Goal: Navigation & Orientation: Find specific page/section

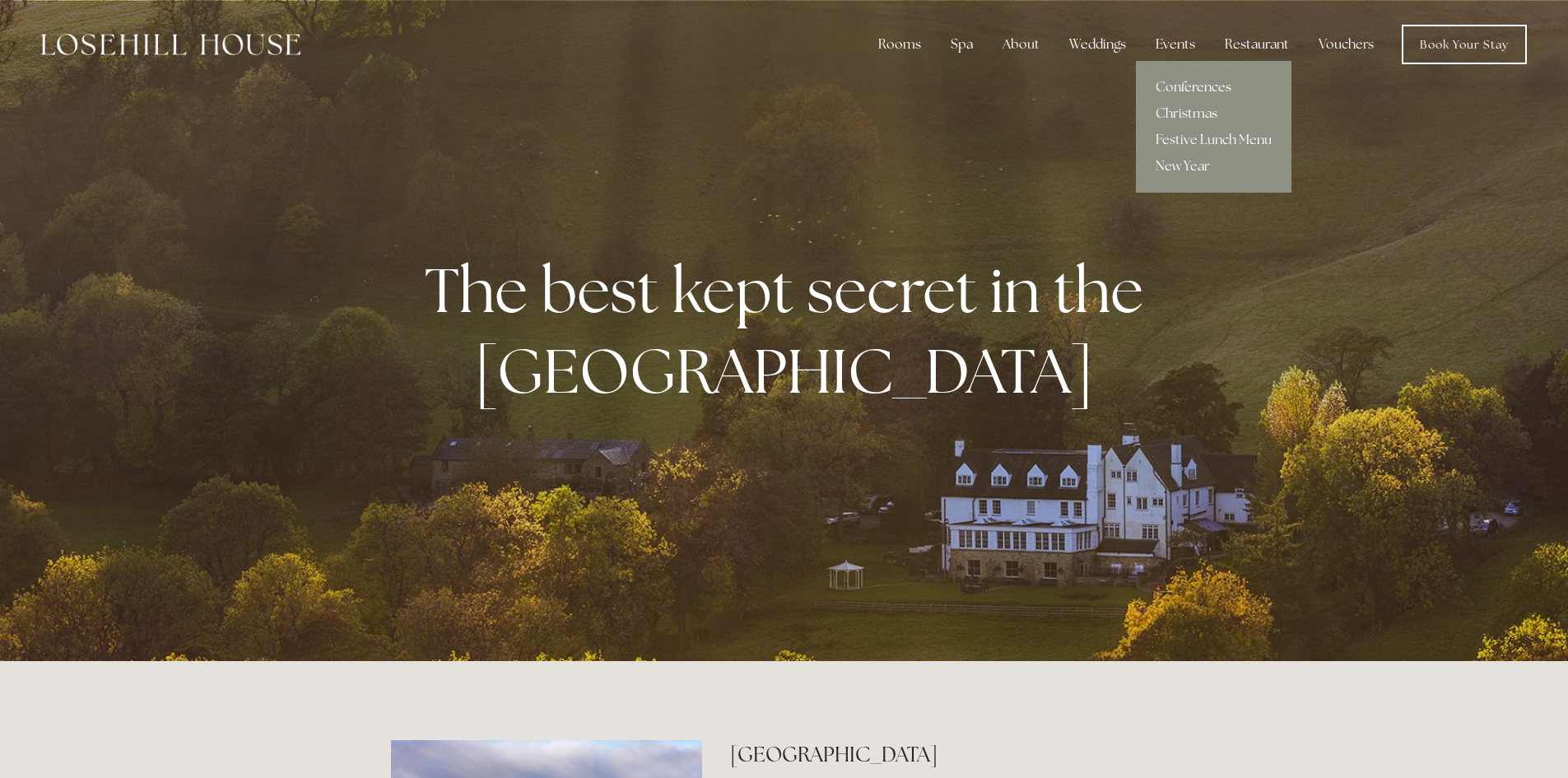
click at [1175, 82] on link "Conferences" at bounding box center [1214, 88] width 155 height 26
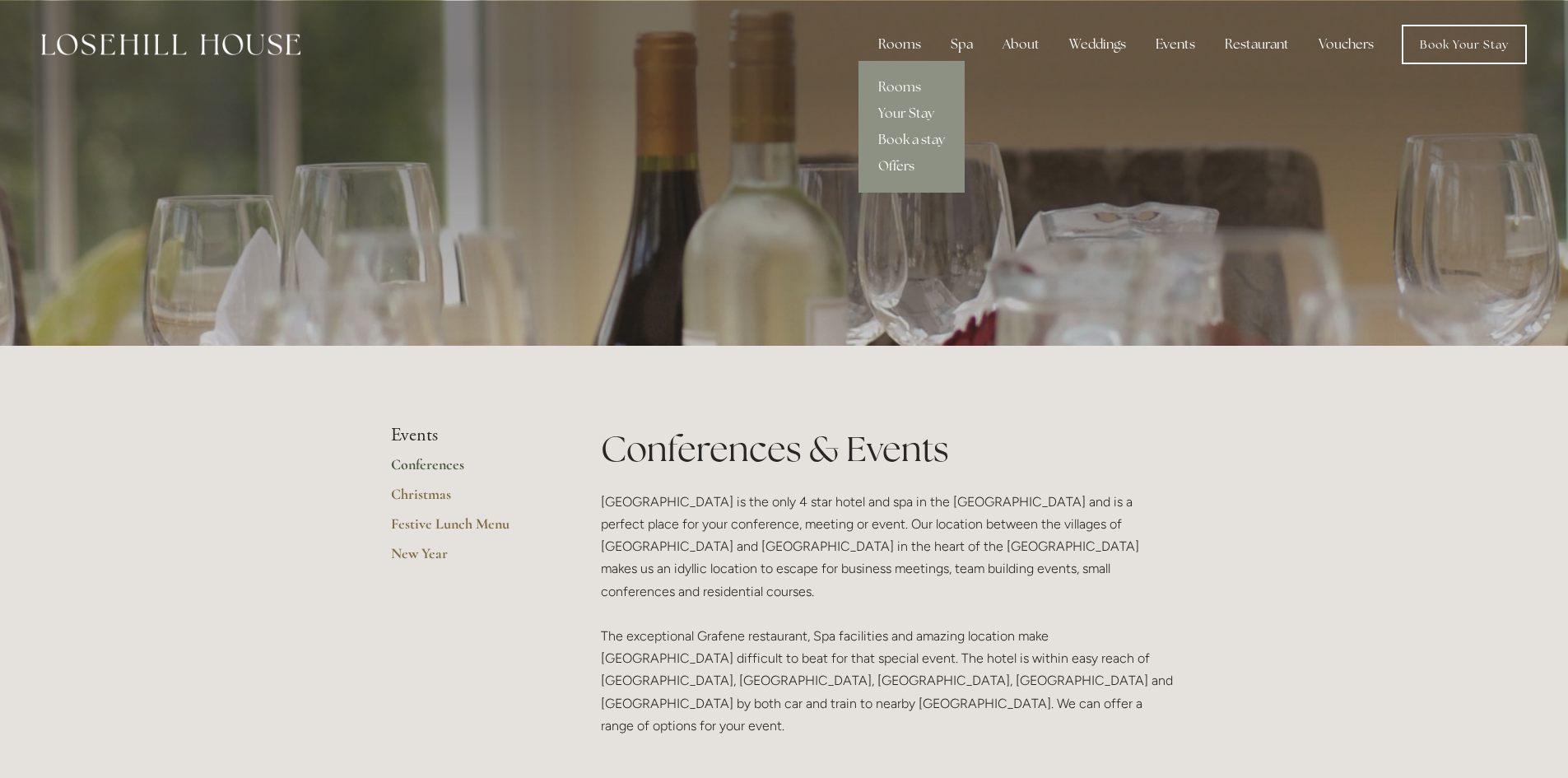
click at [920, 38] on div "Rooms" at bounding box center [900, 44] width 70 height 33
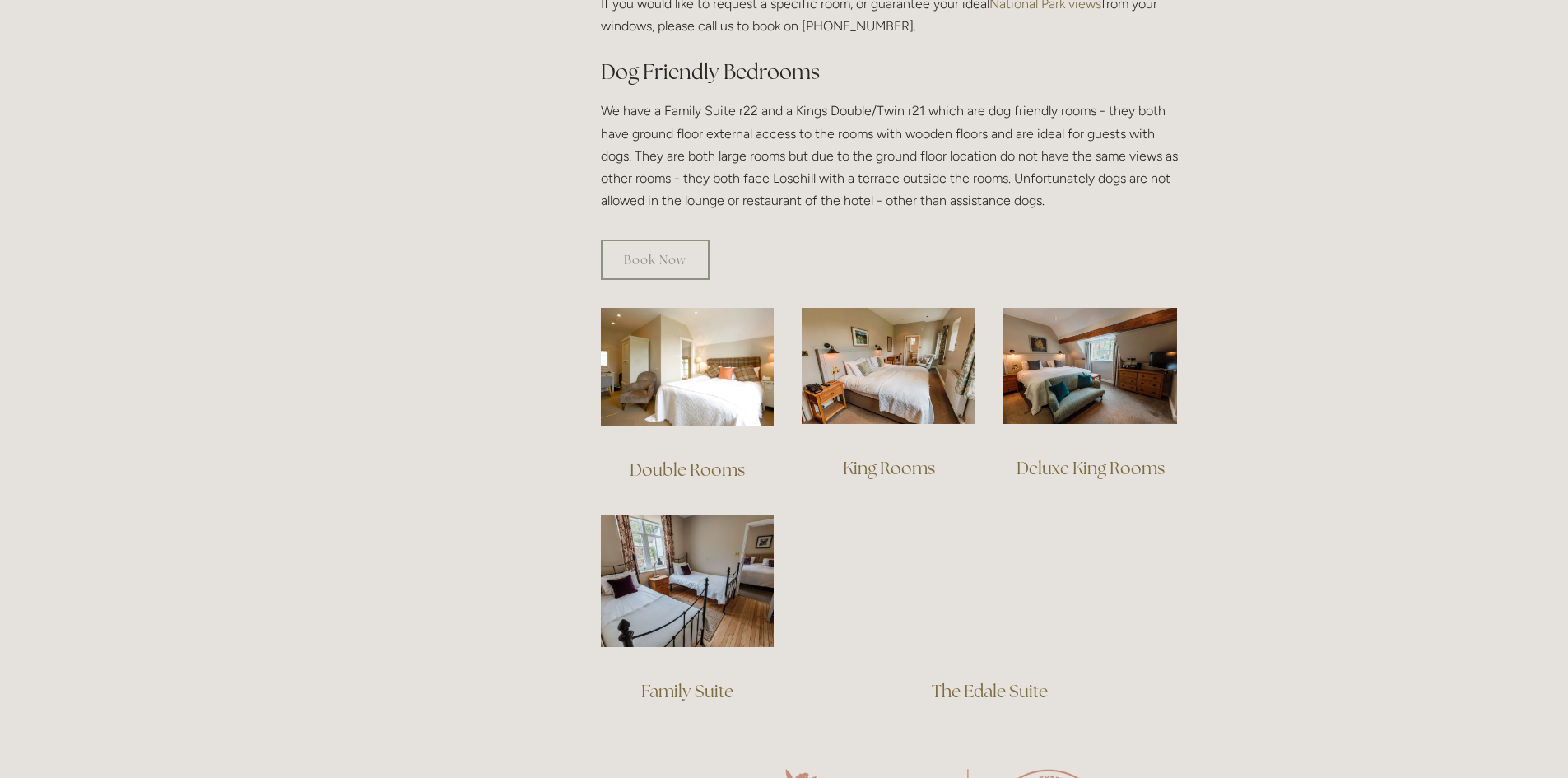
scroll to position [741, 0]
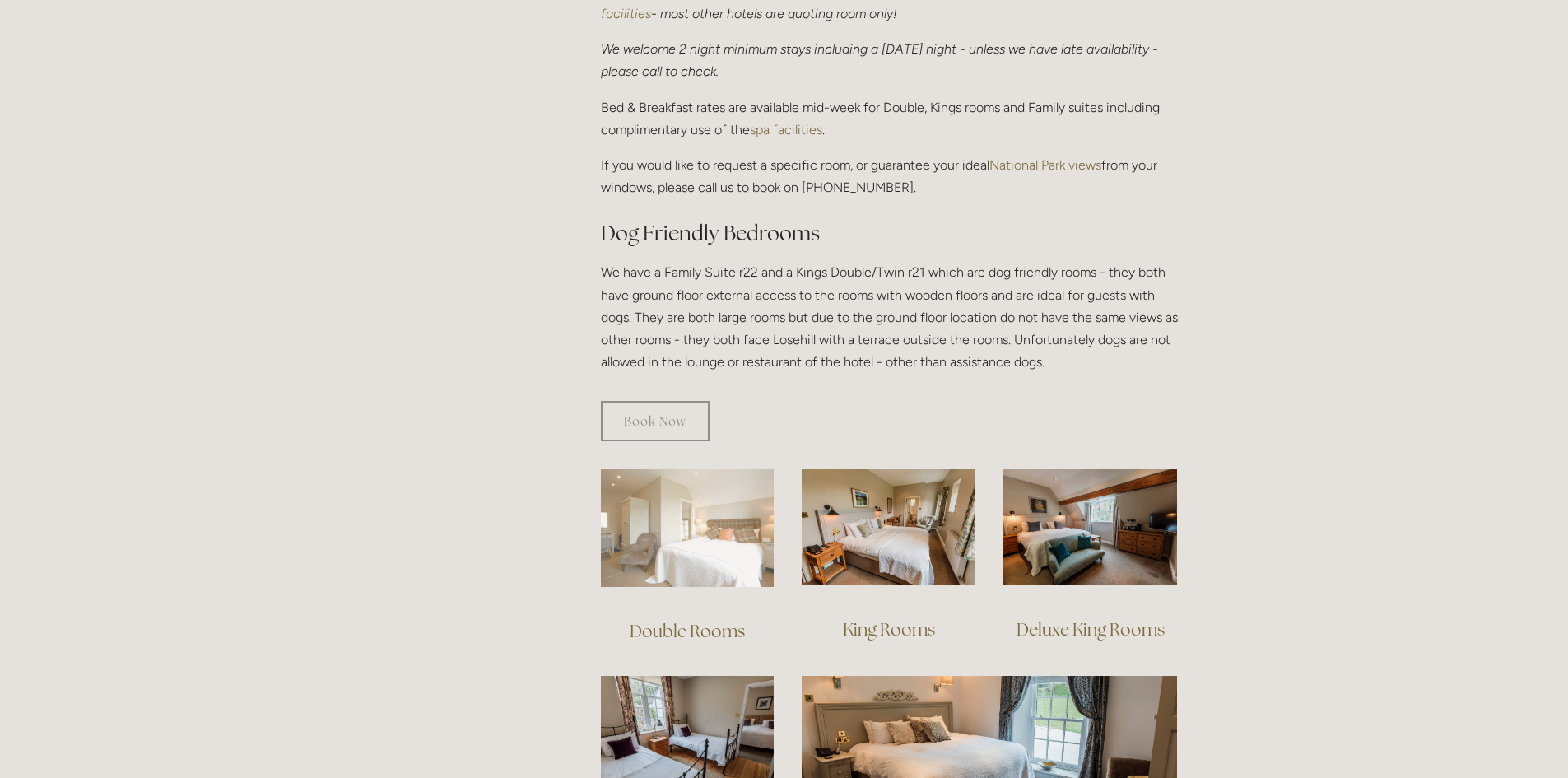
click at [701, 534] on img at bounding box center [687, 528] width 174 height 117
click at [601, 496] on img at bounding box center [687, 528] width 174 height 117
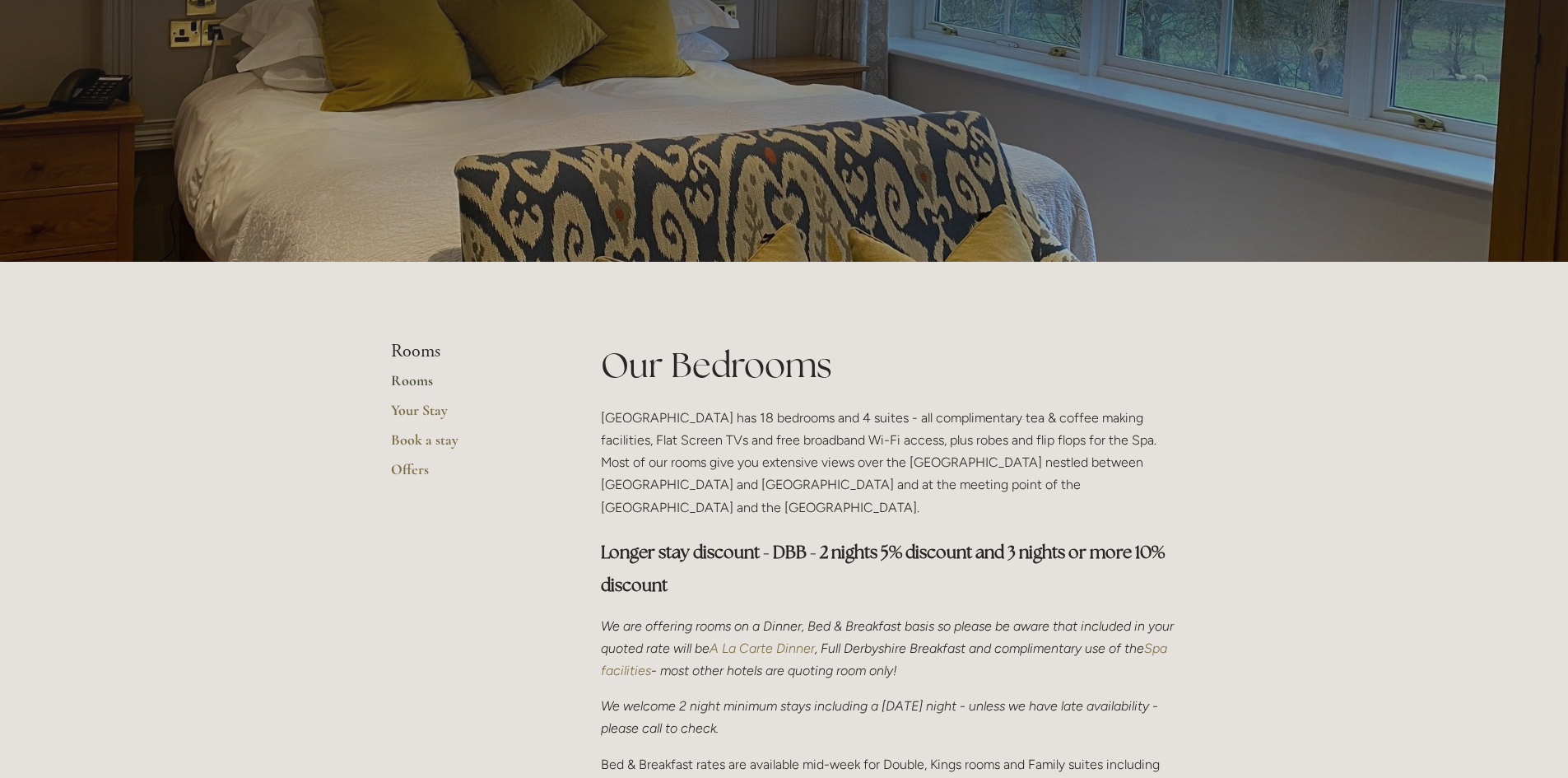
scroll to position [83, 0]
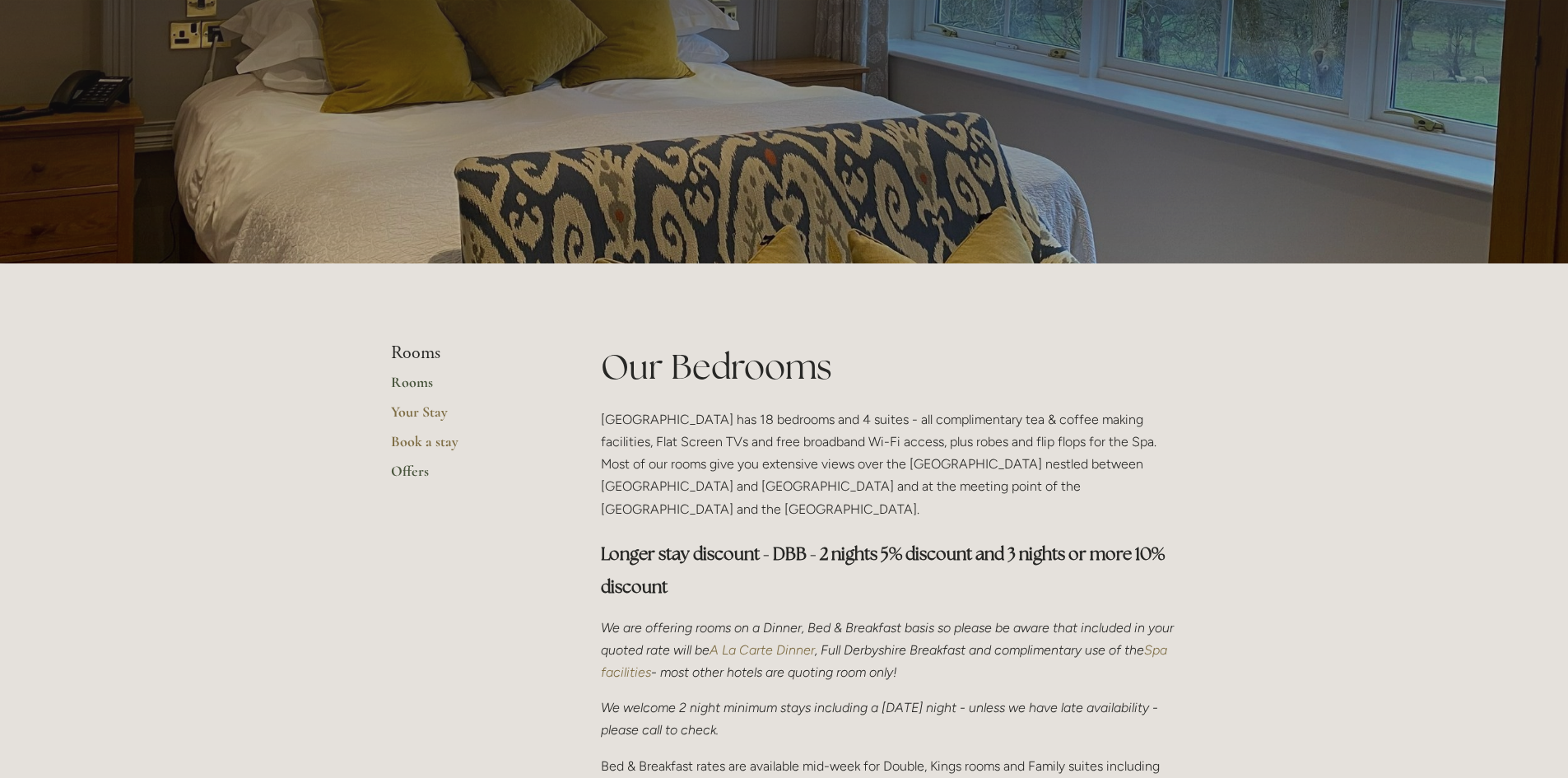
click at [414, 476] on link "Offers" at bounding box center [469, 477] width 157 height 30
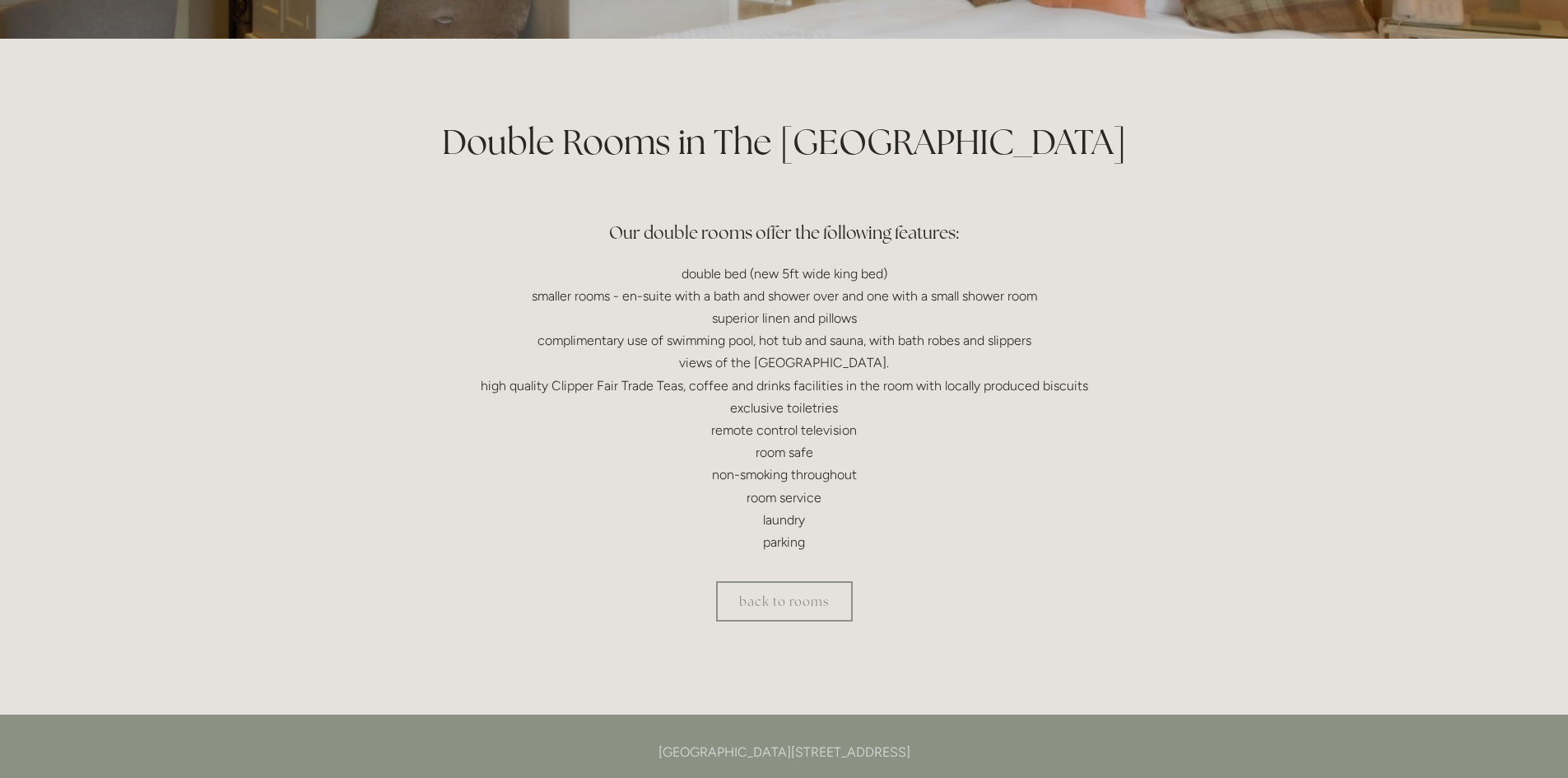
scroll to position [83, 0]
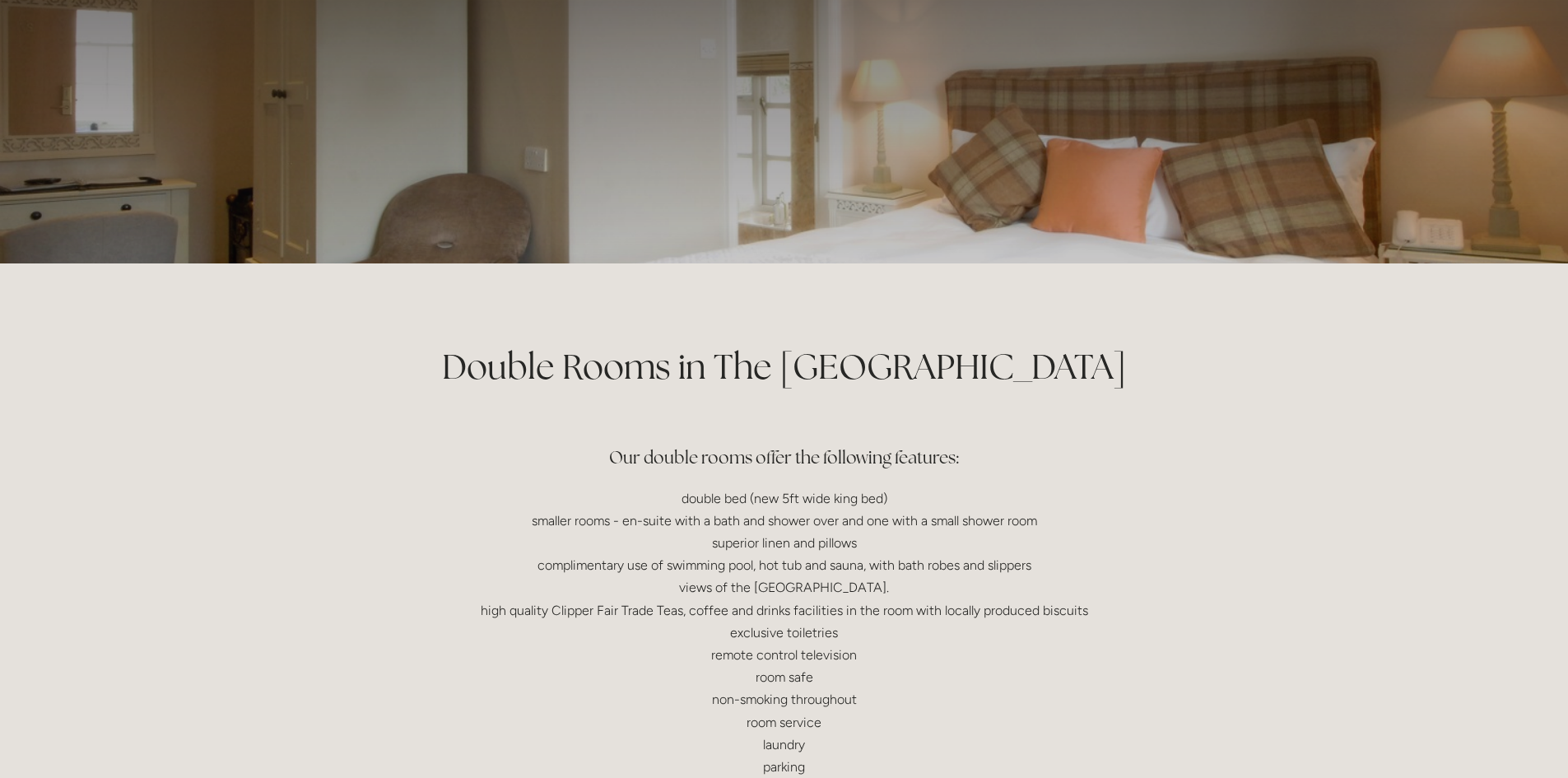
click at [912, 423] on h3 "Our double rooms offer the following features:" at bounding box center [784, 442] width 787 height 66
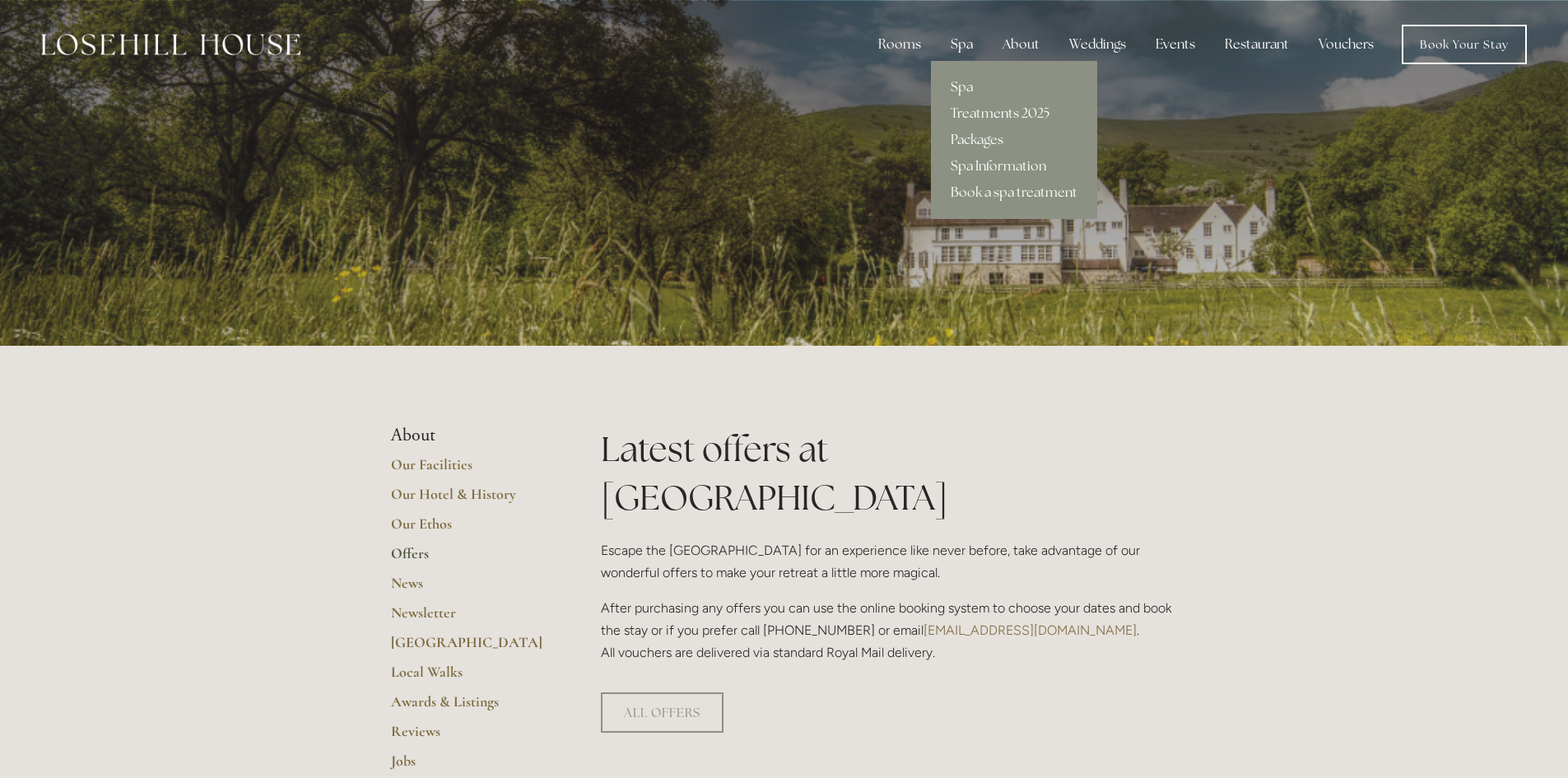
click at [962, 48] on div "Spa" at bounding box center [961, 44] width 49 height 33
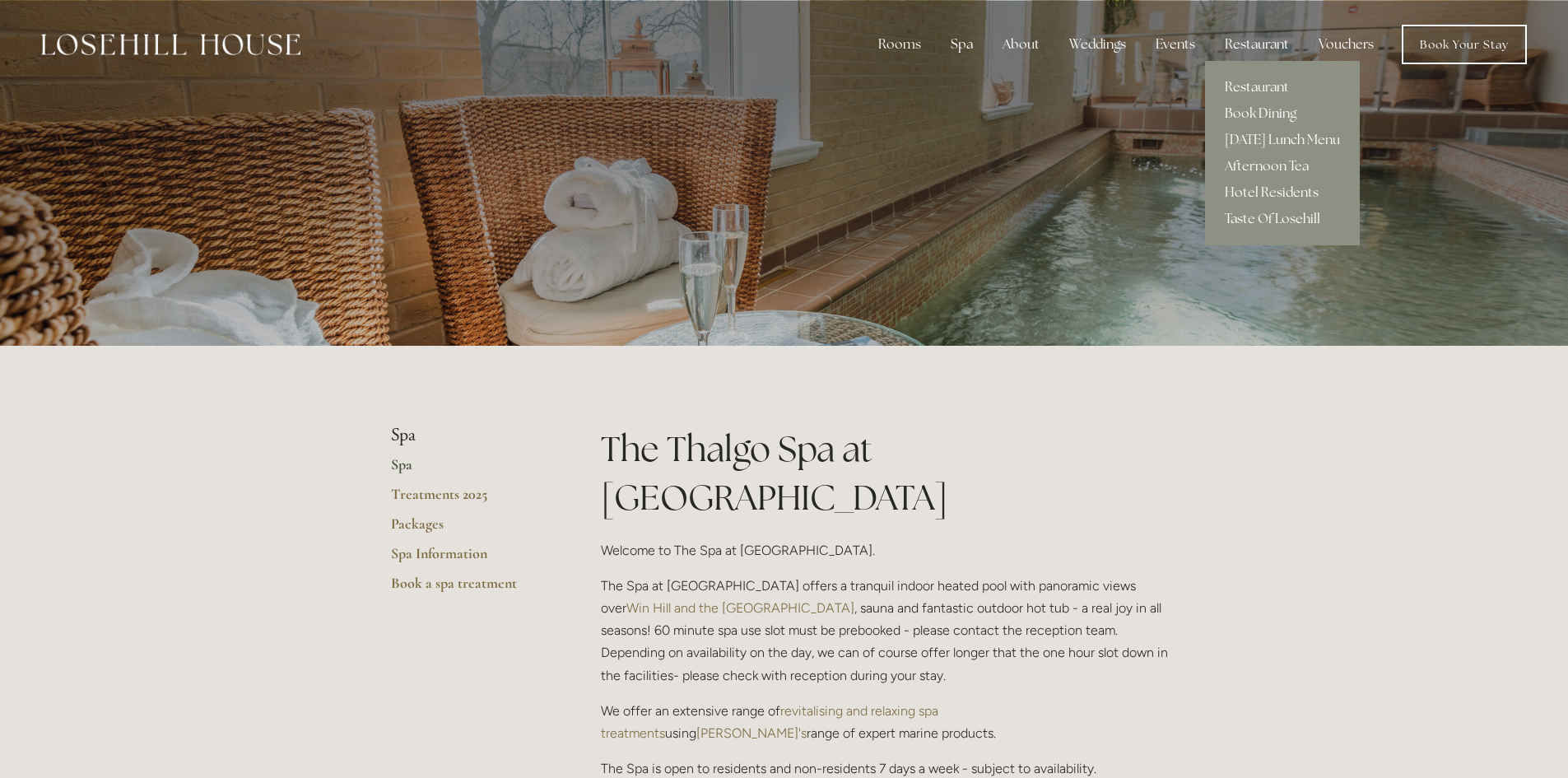
click at [1256, 36] on div "Restaurant" at bounding box center [1257, 44] width 90 height 33
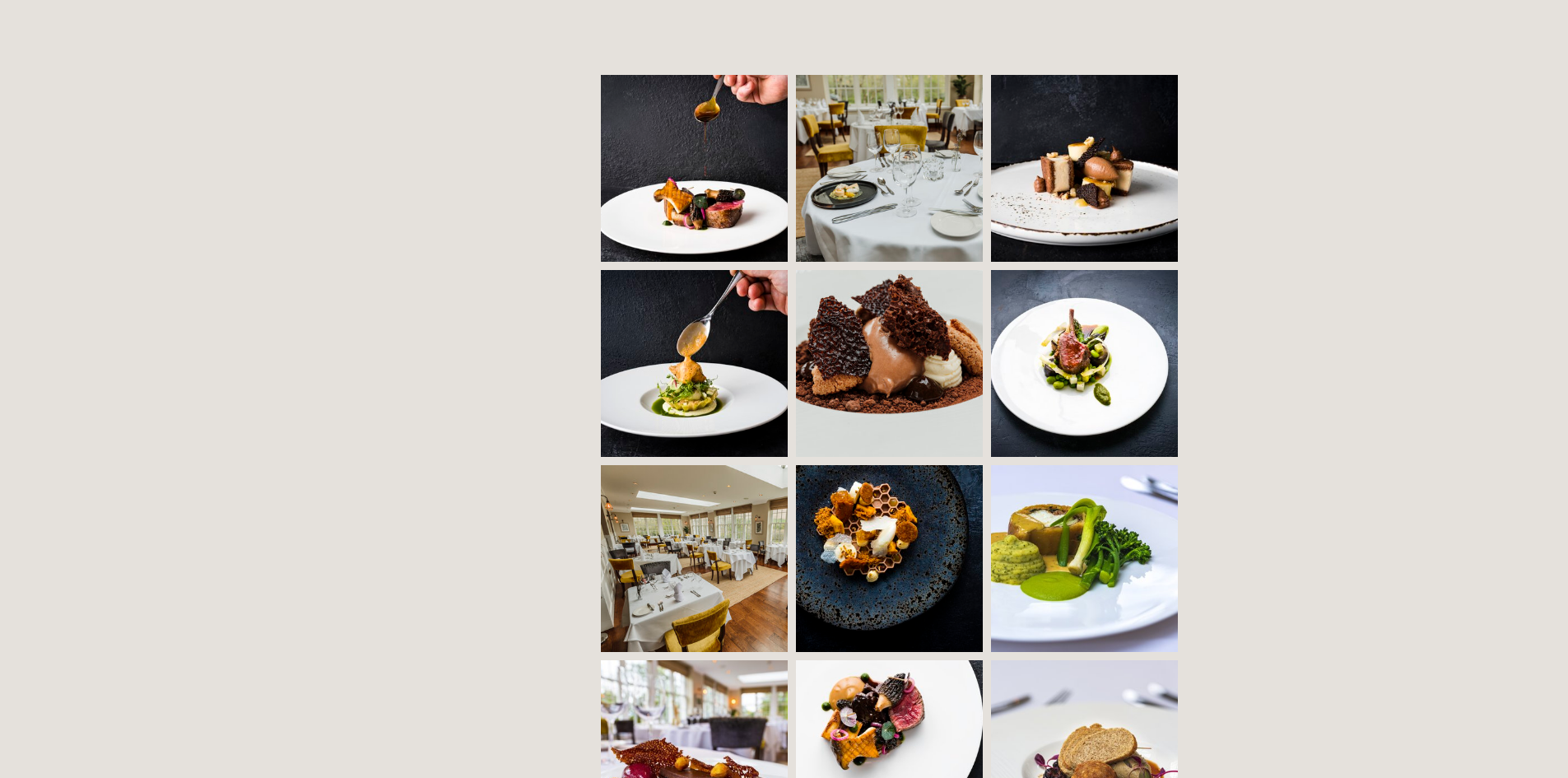
scroll to position [1153, 0]
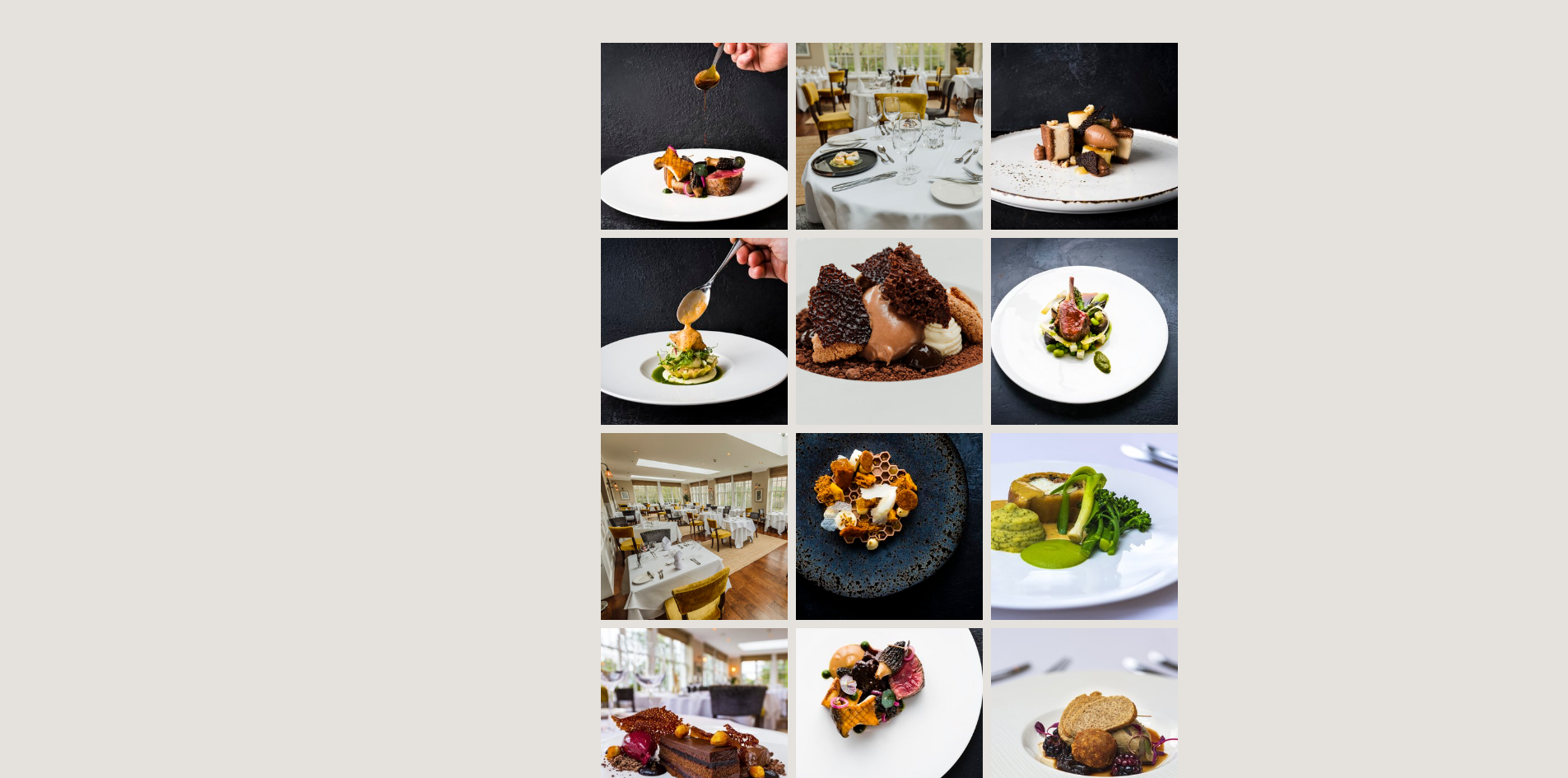
click at [708, 155] on img at bounding box center [708, 136] width 284 height 187
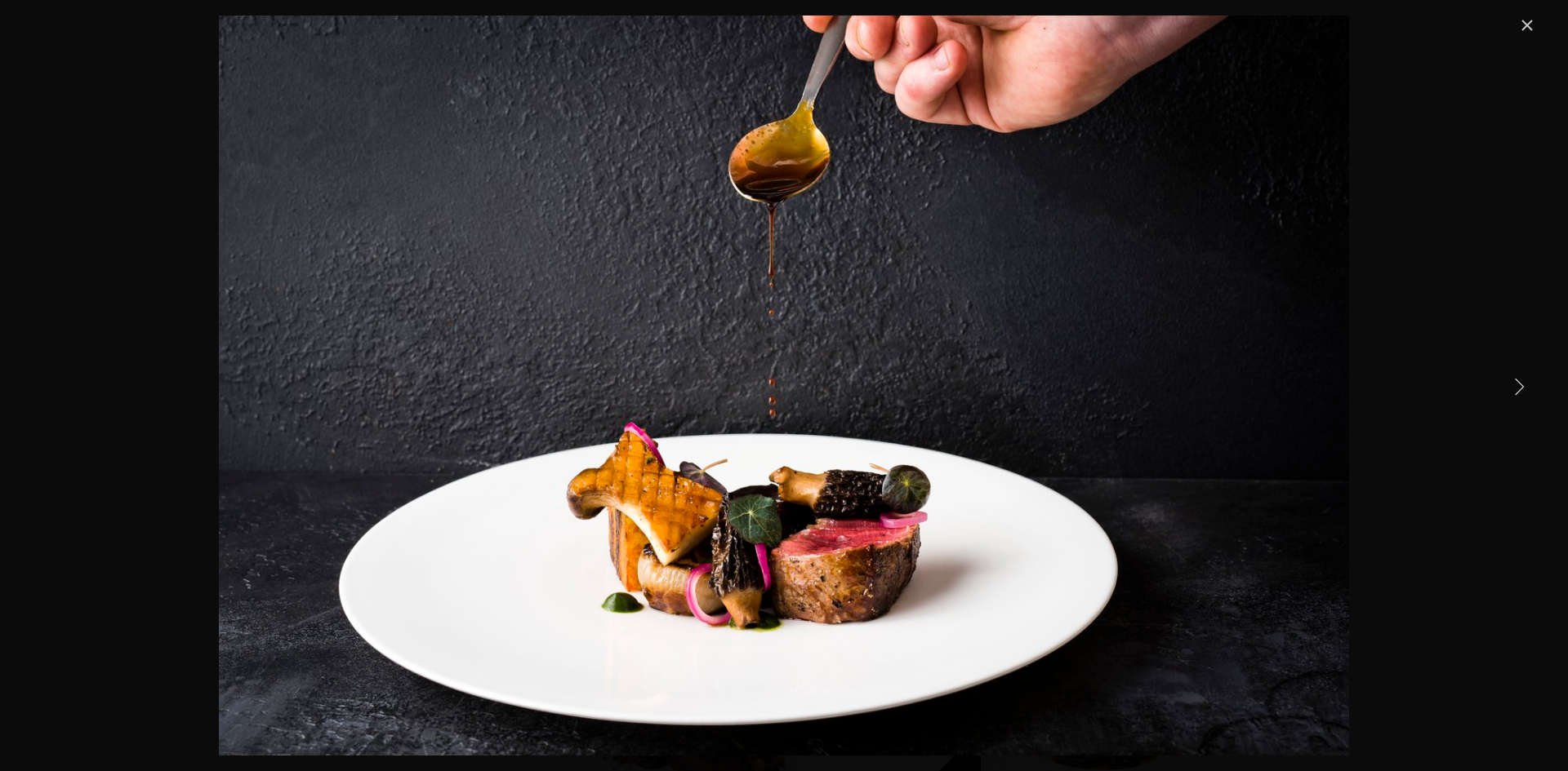
click at [1525, 22] on link "Close" at bounding box center [1527, 26] width 20 height 20
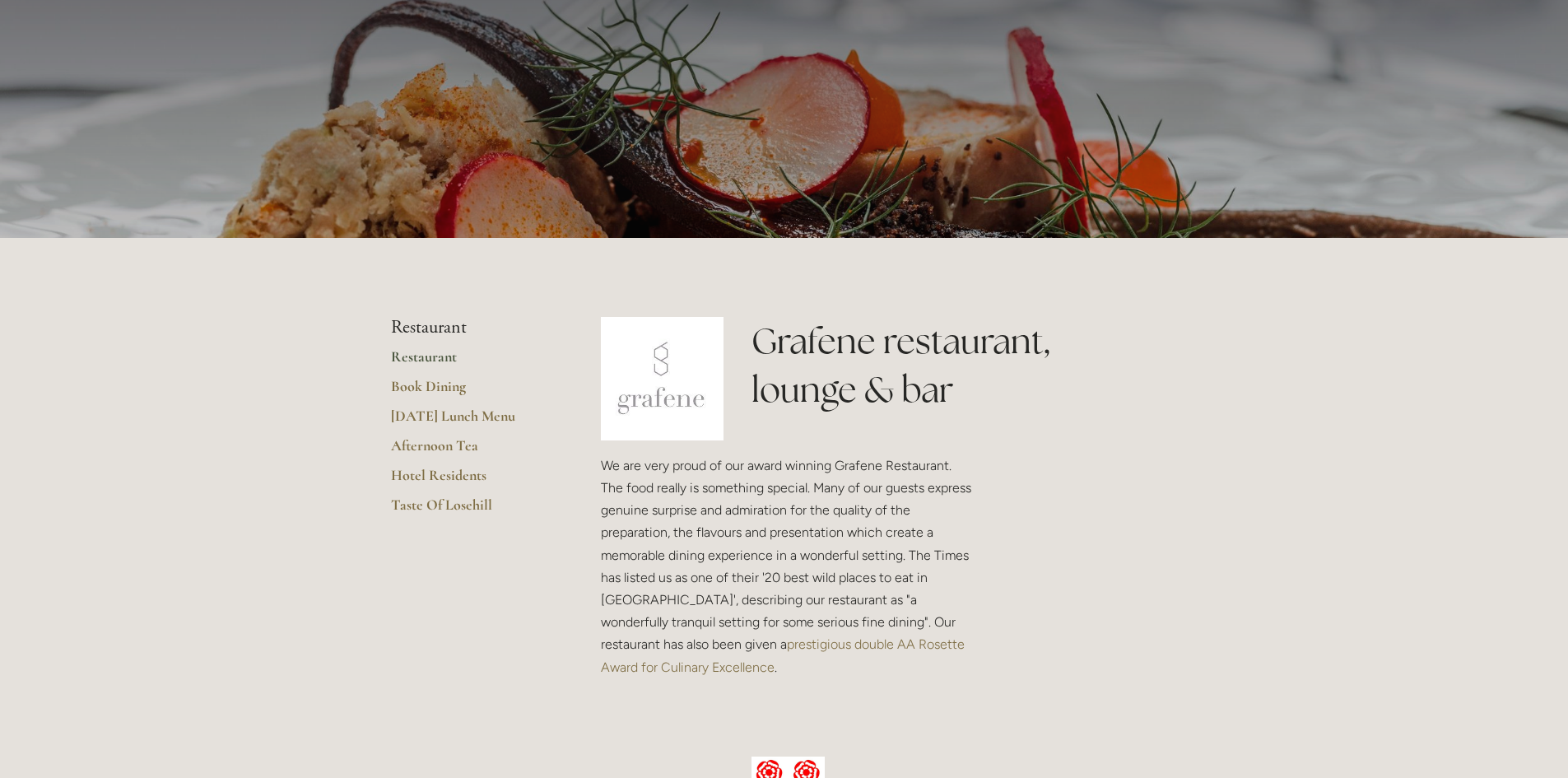
scroll to position [0, 0]
